Goal: Task Accomplishment & Management: Manage account settings

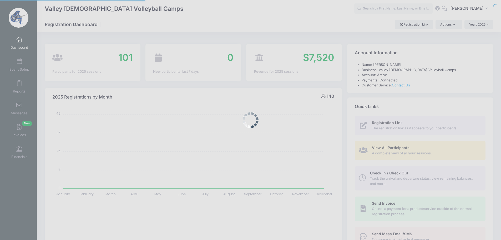
select select
click at [465, 5] on button "TT Tyler Trathen" at bounding box center [470, 9] width 46 height 12
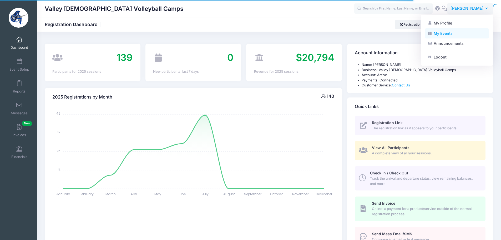
click at [448, 35] on link "My Events" at bounding box center [457, 33] width 64 height 10
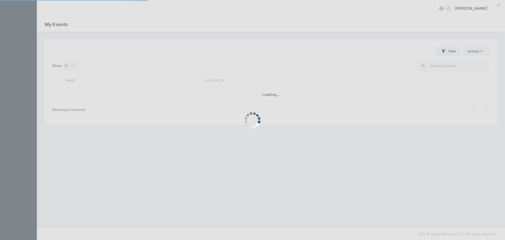
select select "10"
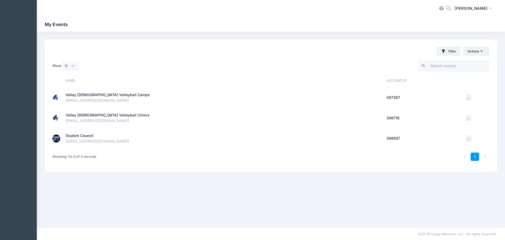
click at [90, 134] on div "Student Council" at bounding box center [79, 136] width 28 height 6
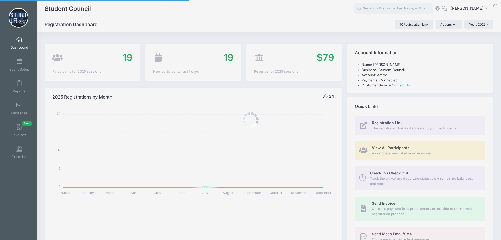
select select
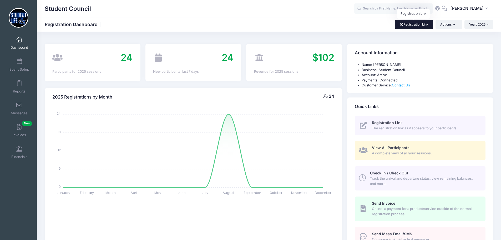
click at [400, 26] on link "Registration Link" at bounding box center [414, 24] width 38 height 9
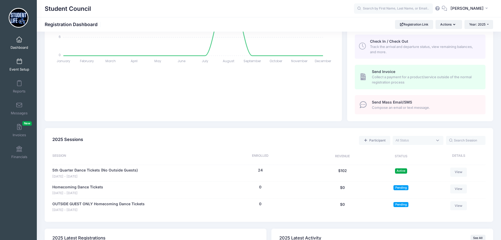
click at [19, 62] on span at bounding box center [19, 62] width 0 height 6
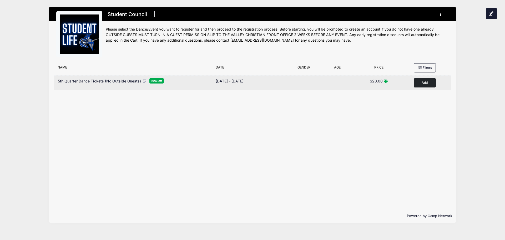
click at [143, 80] on icon at bounding box center [144, 81] width 5 height 4
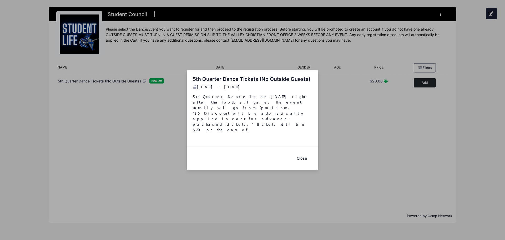
click at [308, 152] on button "Close" at bounding box center [301, 157] width 21 height 11
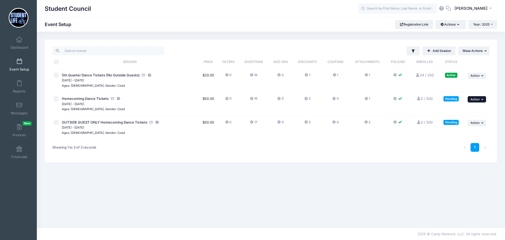
click at [483, 98] on icon "button" at bounding box center [482, 99] width 3 height 3
click at [453, 161] on link "Preview" at bounding box center [460, 161] width 48 height 10
click at [477, 97] on button "... Action" at bounding box center [477, 99] width 18 height 6
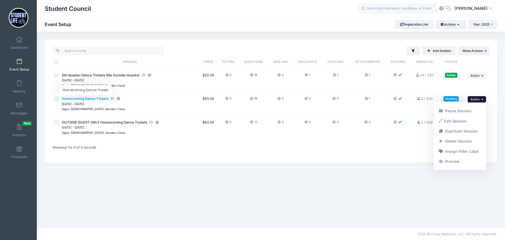
click at [100, 99] on span "Homecoming Dance Tickets" at bounding box center [85, 98] width 47 height 4
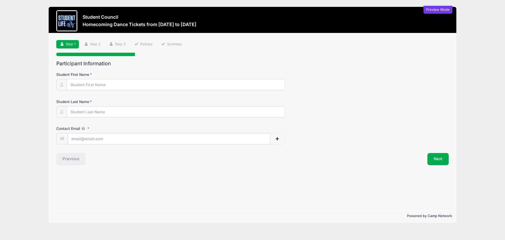
click at [61, 21] on div at bounding box center [66, 20] width 21 height 21
drag, startPoint x: 85, startPoint y: 17, endPoint x: 91, endPoint y: 18, distance: 6.3
click at [85, 17] on h3 "Student Council" at bounding box center [140, 17] width 114 height 6
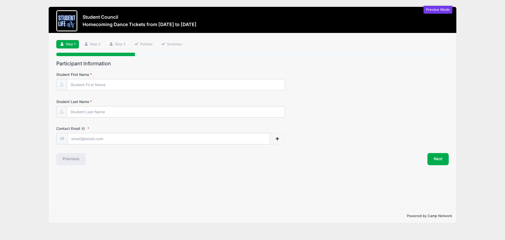
drag, startPoint x: 91, startPoint y: 18, endPoint x: 100, endPoint y: 19, distance: 9.3
click at [93, 18] on h3 "Student Council" at bounding box center [140, 17] width 114 height 6
click at [100, 19] on h3 "Student Council" at bounding box center [140, 17] width 114 height 6
click at [100, 20] on div "Student Council Homecoming Dance Tickets from 10/18 to 10/18/2025" at bounding box center [140, 21] width 114 height 14
drag, startPoint x: 129, startPoint y: 24, endPoint x: 154, endPoint y: 27, distance: 24.6
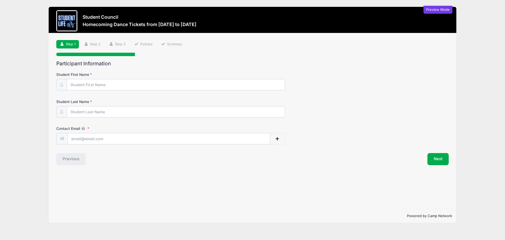
click at [132, 24] on h3 "Homecoming Dance Tickets from 10/18 to 10/18/2025" at bounding box center [140, 25] width 114 height 6
click at [422, 139] on div "Contact Email" at bounding box center [252, 135] width 392 height 18
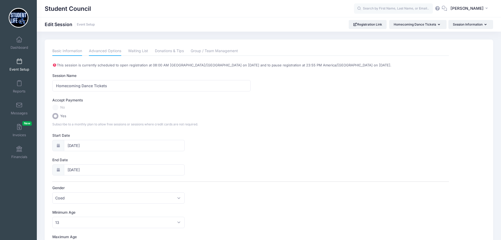
click at [108, 49] on link "Advanced Options" at bounding box center [105, 50] width 32 height 9
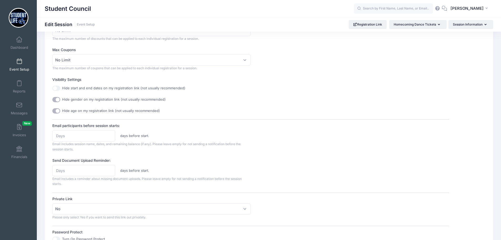
scroll to position [289, 0]
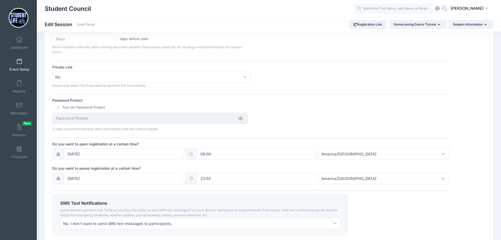
click at [61, 155] on div at bounding box center [58, 153] width 12 height 11
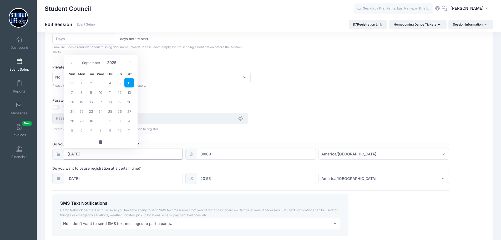
click at [80, 150] on input "[DATE]" at bounding box center [123, 153] width 119 height 11
click at [70, 62] on icon at bounding box center [71, 62] width 3 height 3
select select "7"
click at [73, 112] on span "17" at bounding box center [71, 110] width 9 height 9
type input "[DATE]"
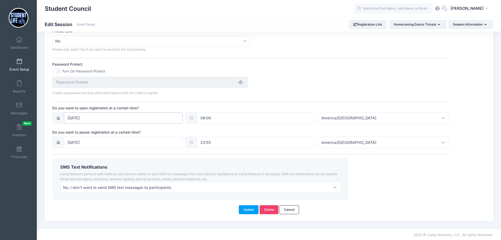
scroll to position [326, 0]
click at [249, 209] on button "Update" at bounding box center [249, 208] width 20 height 9
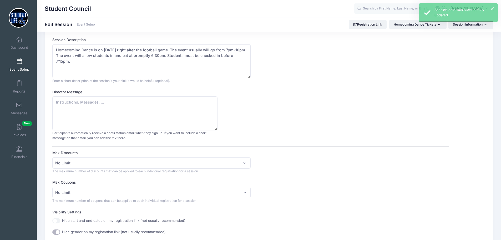
scroll to position [0, 0]
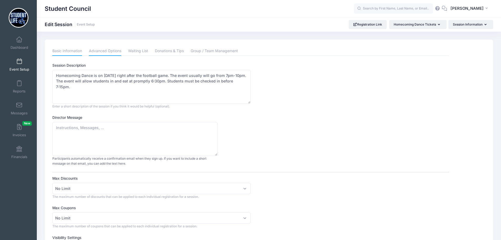
click at [54, 52] on link "Basic Information" at bounding box center [67, 50] width 30 height 9
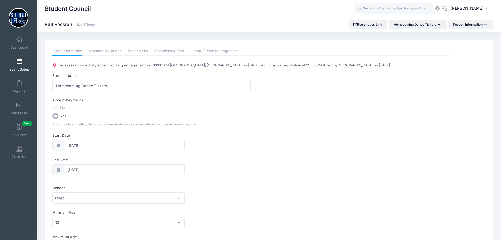
click at [19, 62] on span at bounding box center [19, 62] width 0 height 6
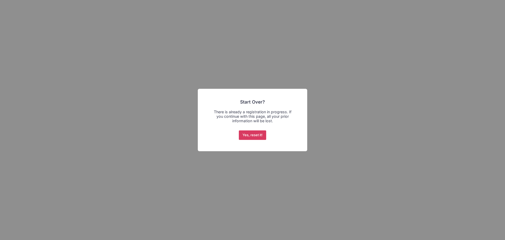
click at [246, 136] on button "Yes, reset it!" at bounding box center [253, 134] width 28 height 9
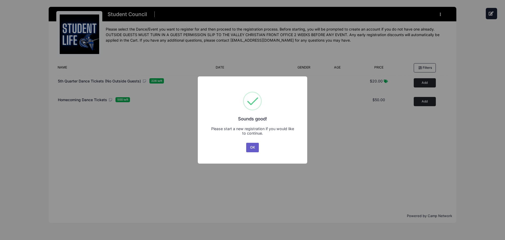
click at [253, 148] on button "OK" at bounding box center [252, 147] width 13 height 9
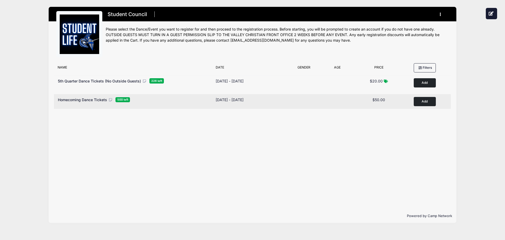
click at [110, 99] on icon at bounding box center [110, 100] width 5 height 4
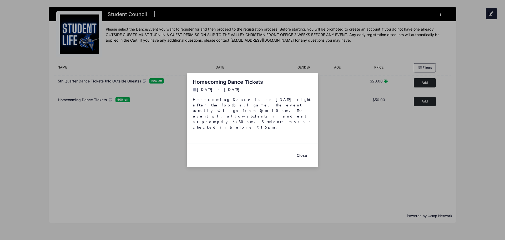
click at [301, 152] on button "Close" at bounding box center [301, 154] width 21 height 11
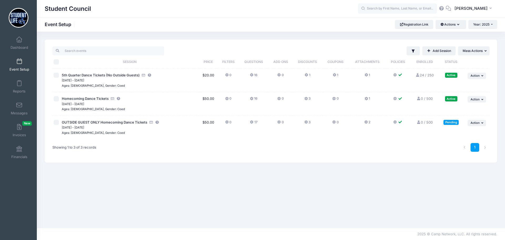
click at [306, 122] on icon at bounding box center [306, 122] width 4 height 0
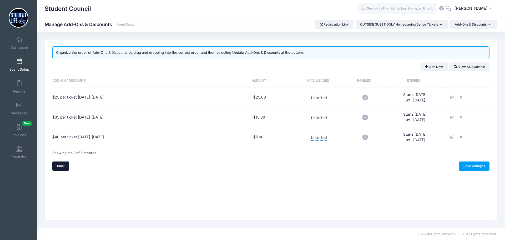
click at [58, 164] on link "Back" at bounding box center [60, 165] width 17 height 9
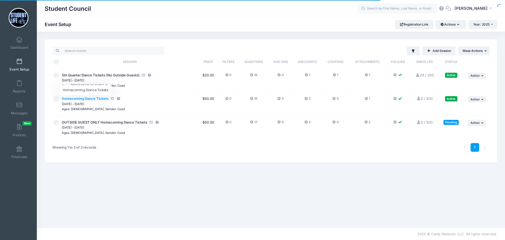
click at [80, 97] on span "Homecoming Dance Tickets" at bounding box center [85, 98] width 47 height 4
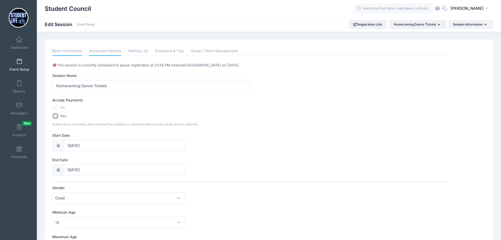
click at [115, 51] on link "Advanced Options" at bounding box center [105, 50] width 32 height 9
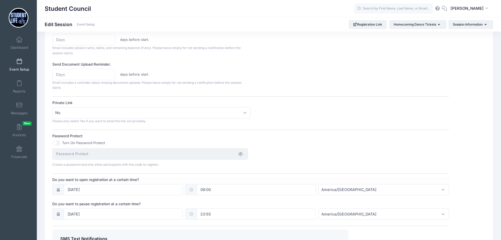
scroll to position [263, 0]
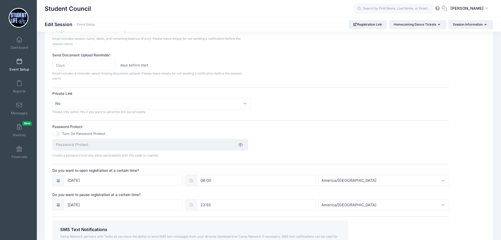
click at [57, 177] on div at bounding box center [58, 180] width 12 height 11
click at [59, 180] on icon at bounding box center [58, 180] width 4 height 3
click at [73, 179] on input "08/17/2025" at bounding box center [123, 180] width 119 height 11
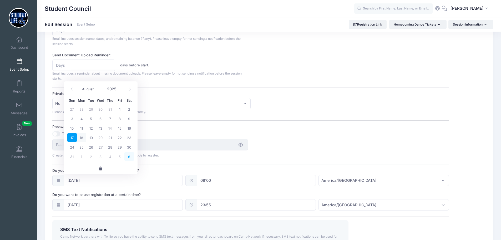
click at [129, 157] on span "6" at bounding box center [128, 156] width 9 height 9
type input "09/06/2025"
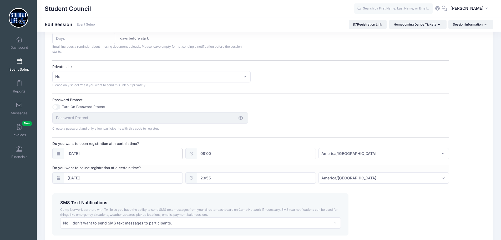
scroll to position [326, 0]
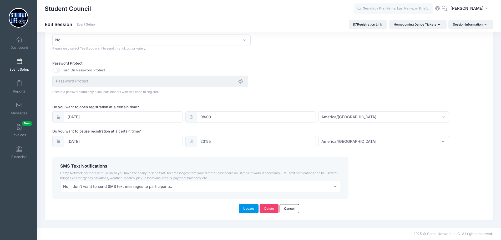
click at [251, 205] on button "Update" at bounding box center [249, 208] width 20 height 9
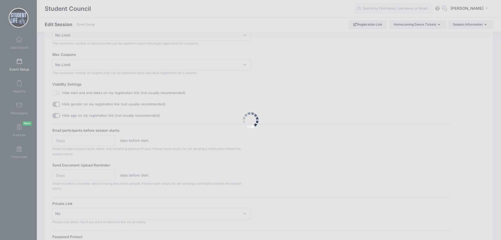
scroll to position [0, 0]
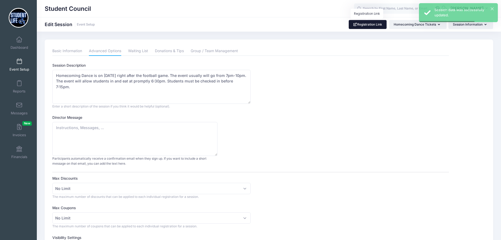
click at [367, 26] on link "Registration Link" at bounding box center [368, 24] width 38 height 9
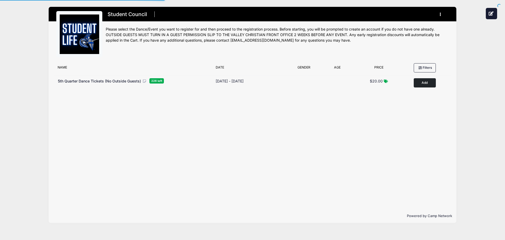
scroll to position [26, 0]
